Goal: Information Seeking & Learning: Learn about a topic

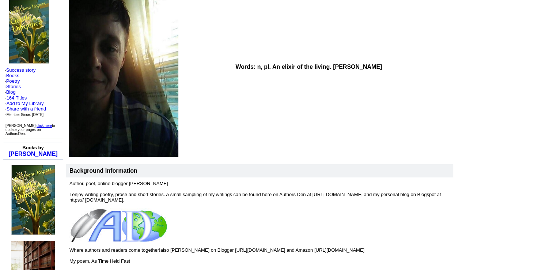
scroll to position [81, 0]
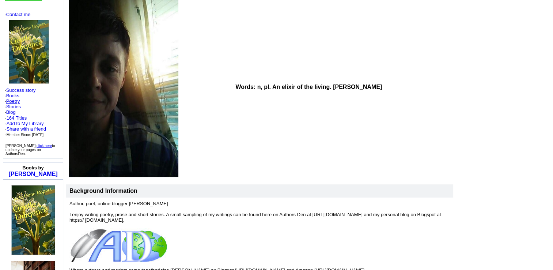
click at [12, 98] on link "Poetry" at bounding box center [13, 100] width 14 height 5
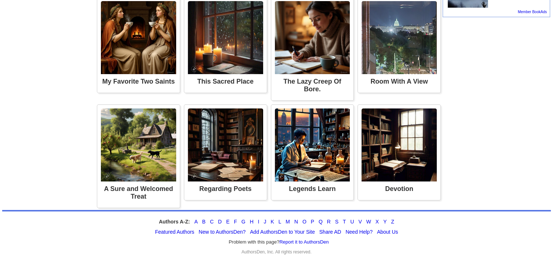
scroll to position [701, 0]
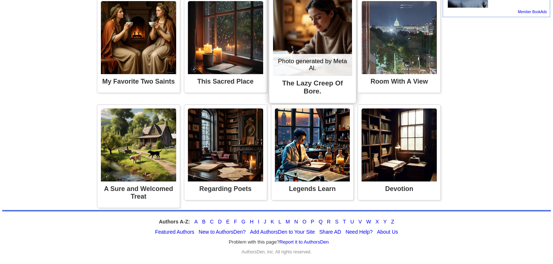
click at [272, 75] on img at bounding box center [311, 37] width 79 height 77
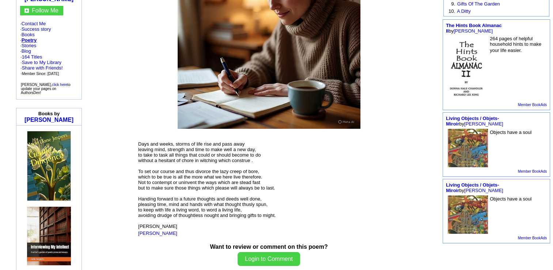
scroll to position [205, 0]
